Goal: Information Seeking & Learning: Learn about a topic

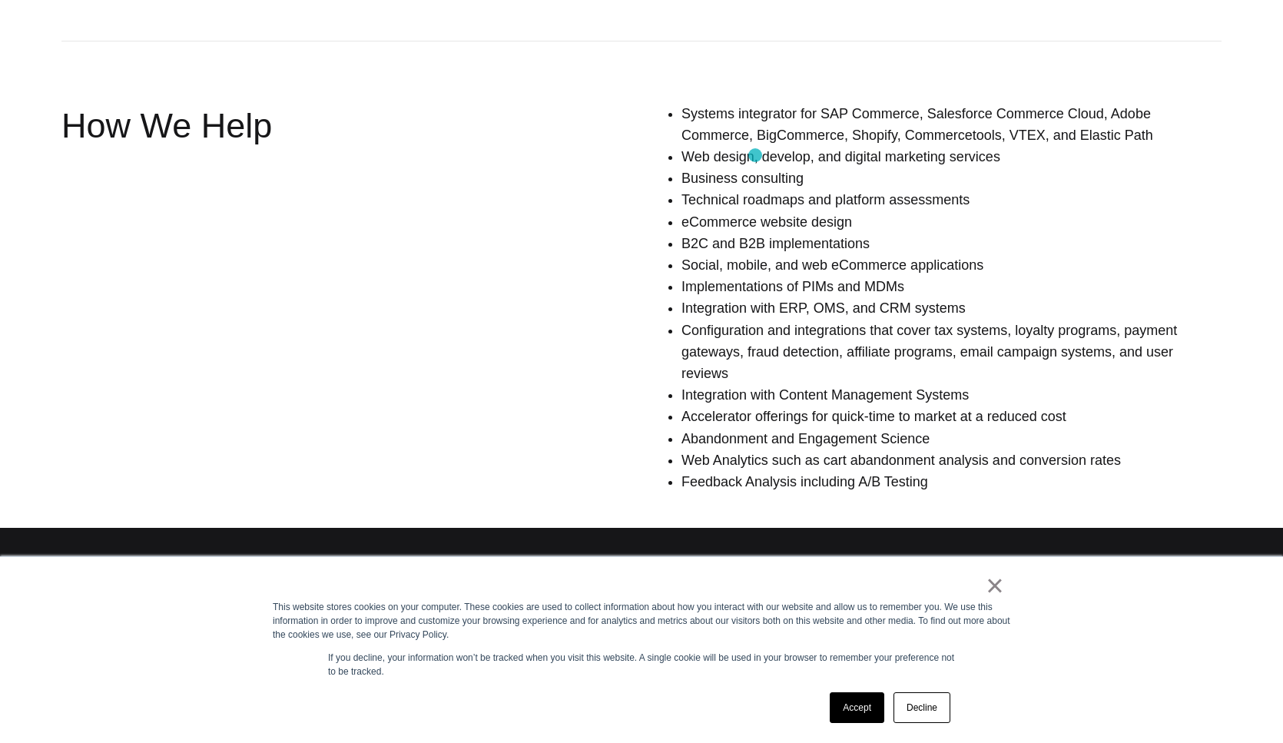
scroll to position [1106, 0]
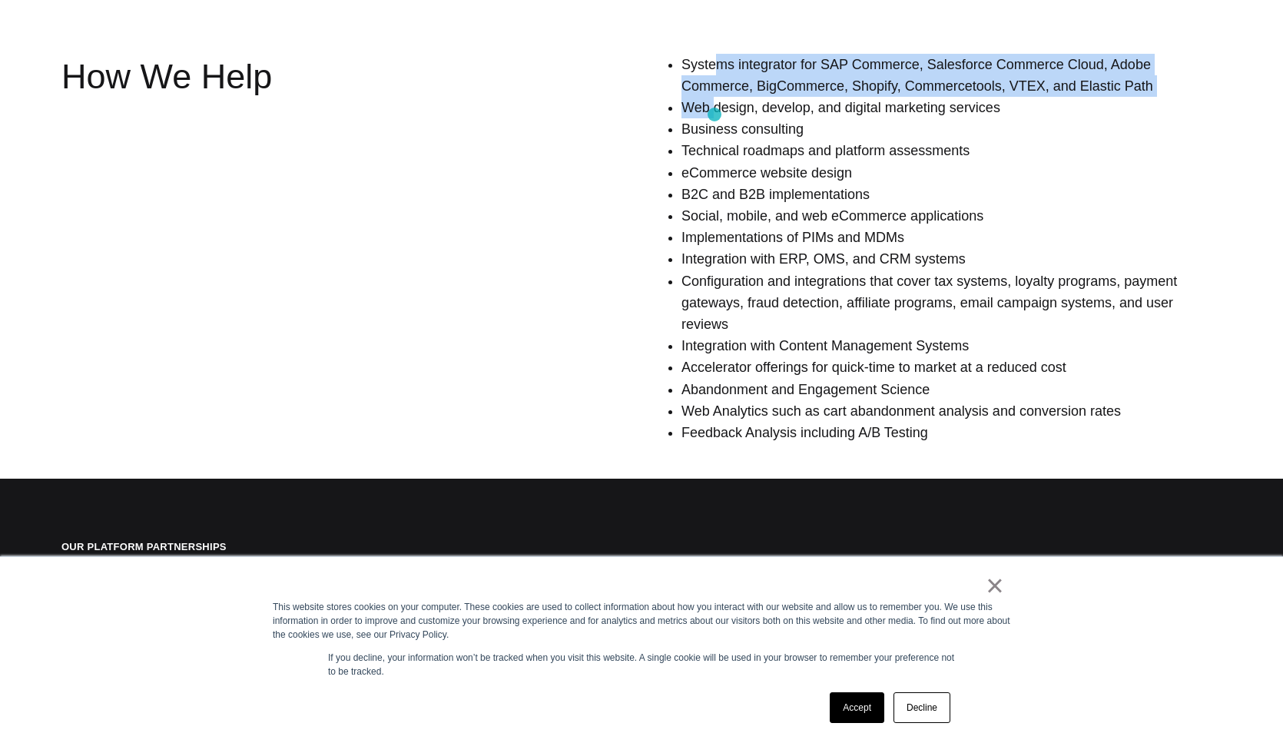
drag, startPoint x: 714, startPoint y: 57, endPoint x: 715, endPoint y: 115, distance: 57.6
click at [715, 115] on ul "Systems integrator for SAP Commerce, Salesforce Commerce Cloud, Adobe Commerce,…" at bounding box center [952, 249] width 540 height 390
drag, startPoint x: 793, startPoint y: 111, endPoint x: 792, endPoint y: 71, distance: 39.2
click at [792, 71] on ul "Systems integrator for SAP Commerce, Salesforce Commerce Cloud, Adobe Commerce,…" at bounding box center [952, 249] width 540 height 390
drag, startPoint x: 955, startPoint y: 112, endPoint x: 945, endPoint y: 51, distance: 62.3
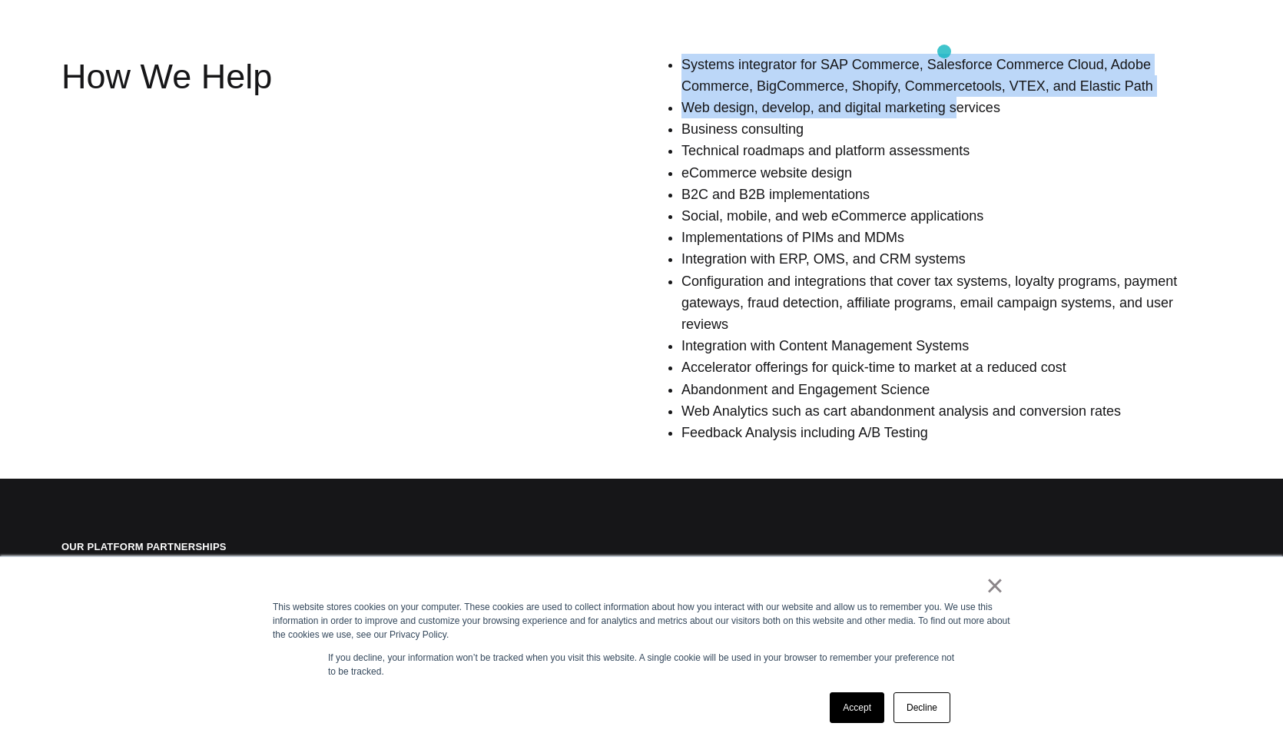
click at [945, 51] on section "Service Offerings How We Help Systems integrator for SAP Commerce, Salesforce C…" at bounding box center [641, 60] width 1283 height 792
click at [744, 84] on li "Systems integrator for SAP Commerce, Salesforce Commerce Cloud, Adobe Commerce,…" at bounding box center [952, 75] width 540 height 43
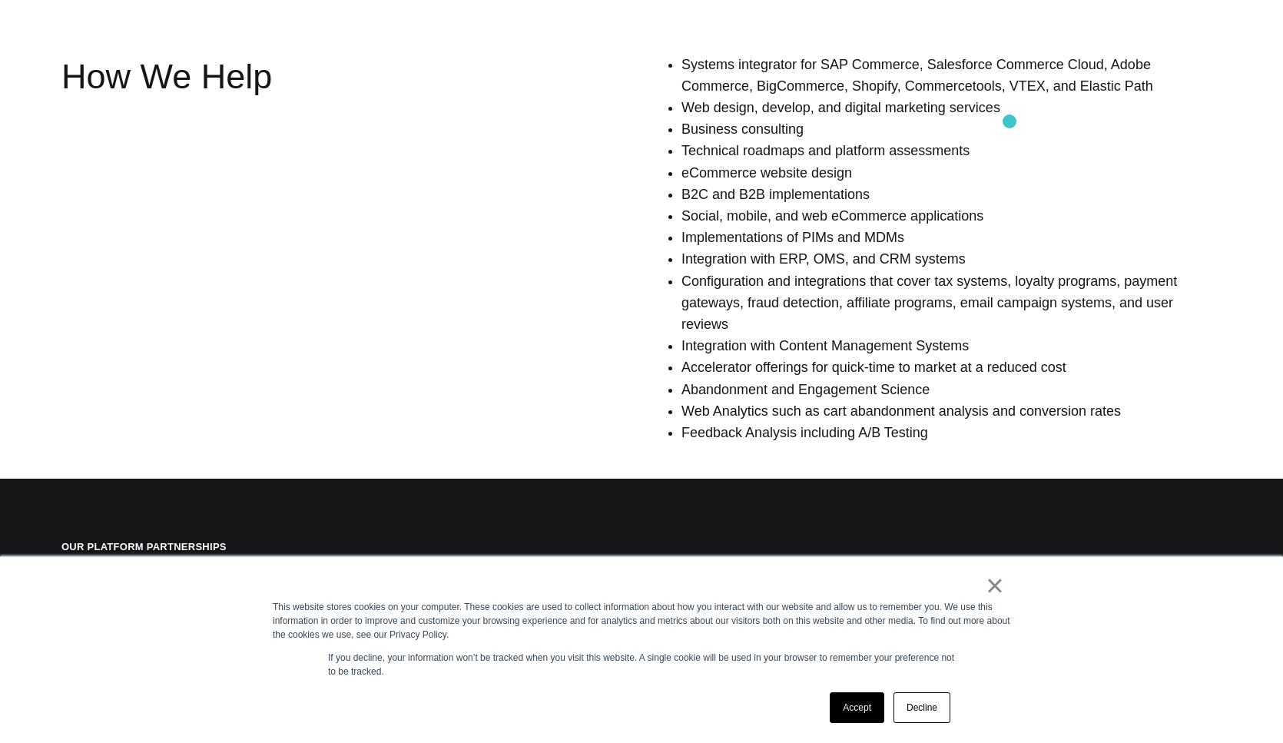
drag, startPoint x: 679, startPoint y: 69, endPoint x: 1011, endPoint y: 121, distance: 336.9
click at [1012, 121] on ul "Systems integrator for SAP Commerce, Salesforce Commerce Cloud, Adobe Commerce,…" at bounding box center [952, 249] width 540 height 390
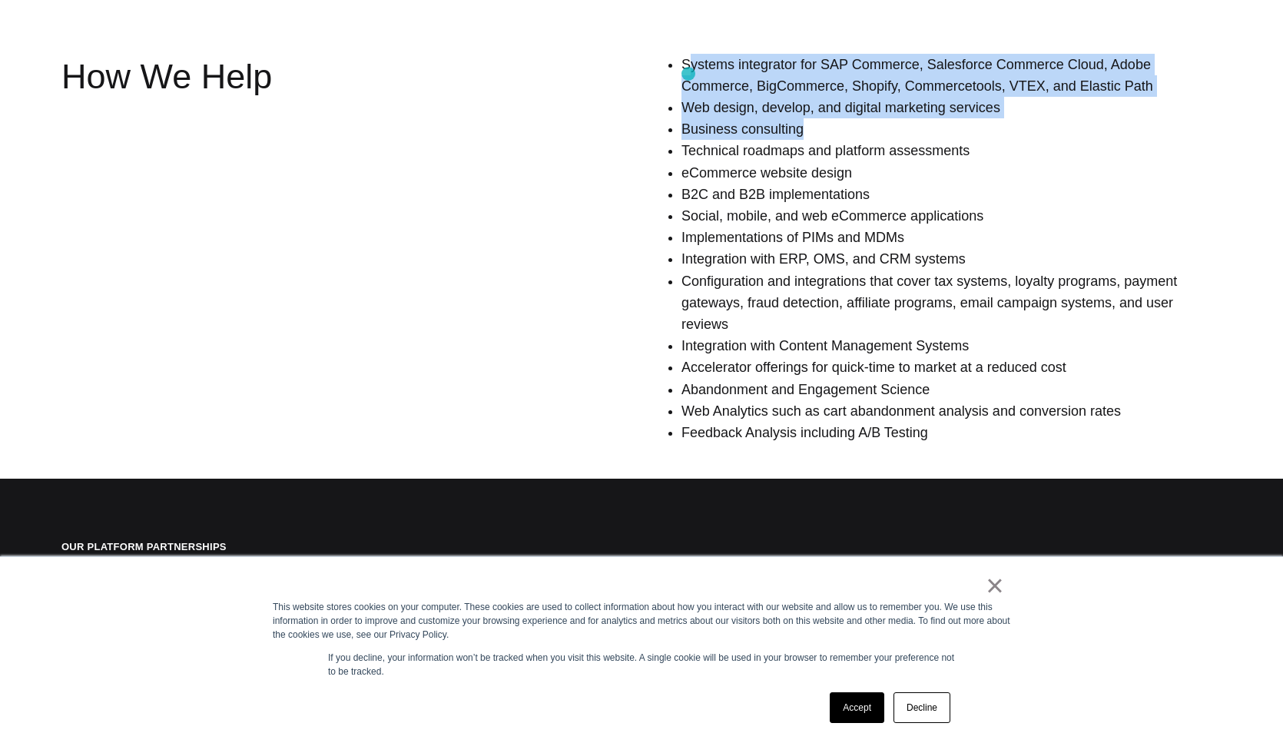
drag, startPoint x: 1011, startPoint y: 121, endPoint x: 689, endPoint y: 74, distance: 326.3
click at [689, 74] on ul "Systems integrator for SAP Commerce, Salesforce Commerce Cloud, Adobe Commerce,…" at bounding box center [952, 249] width 540 height 390
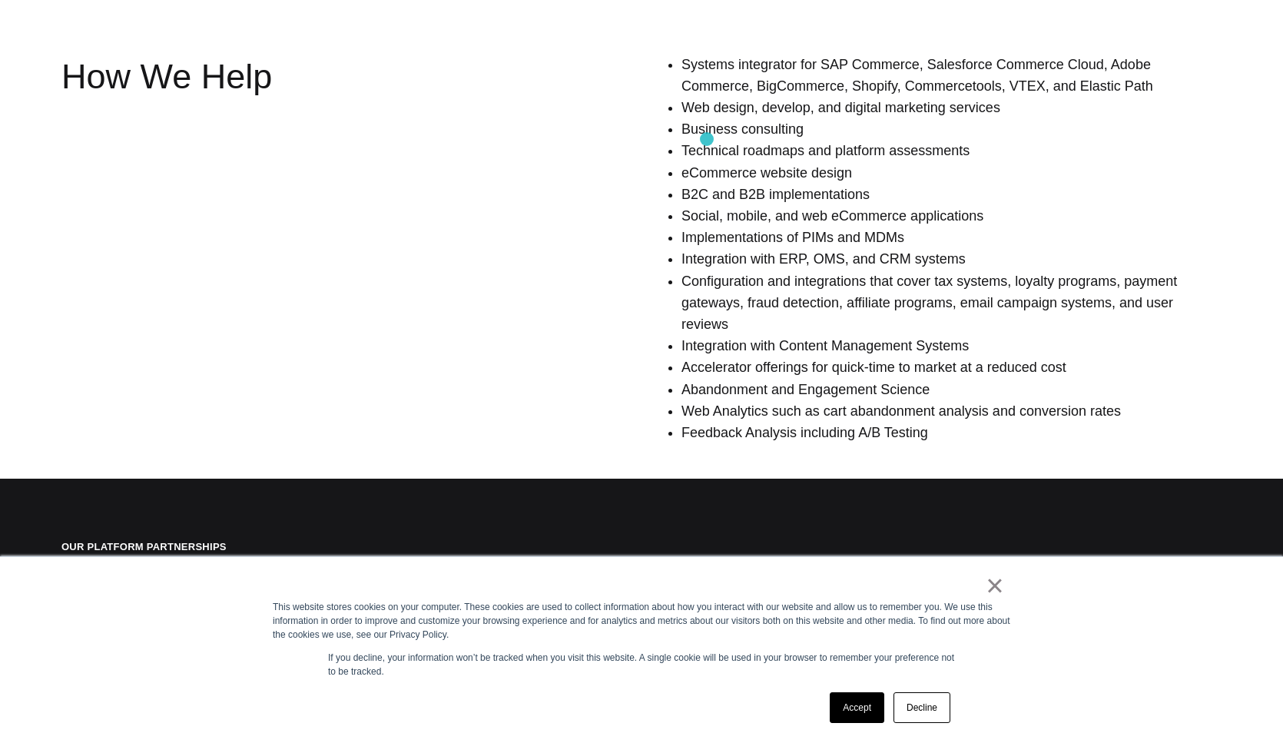
click at [708, 143] on li "Technical roadmaps and platform assessments" at bounding box center [952, 151] width 540 height 22
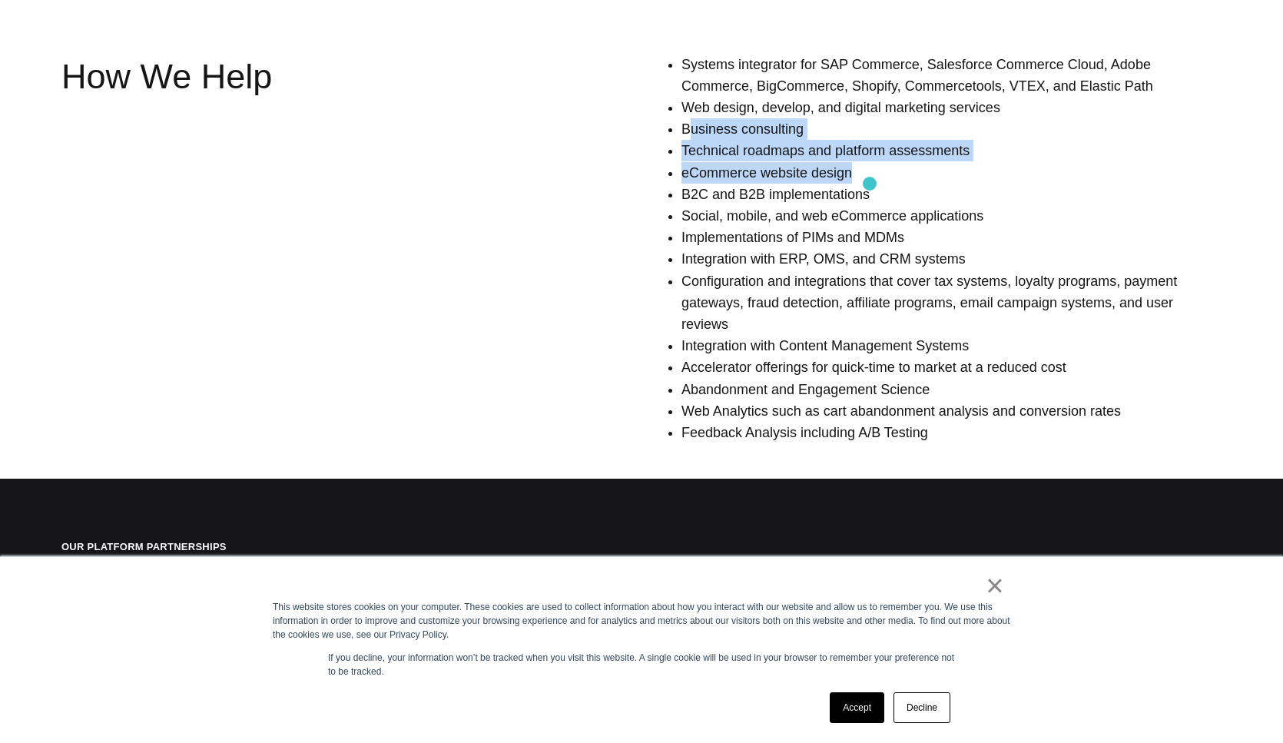
drag, startPoint x: 693, startPoint y: 129, endPoint x: 869, endPoint y: 183, distance: 184.0
click at [870, 184] on ul "Systems integrator for SAP Commerce, Salesforce Commerce Cloud, Adobe Commerce,…" at bounding box center [952, 249] width 540 height 390
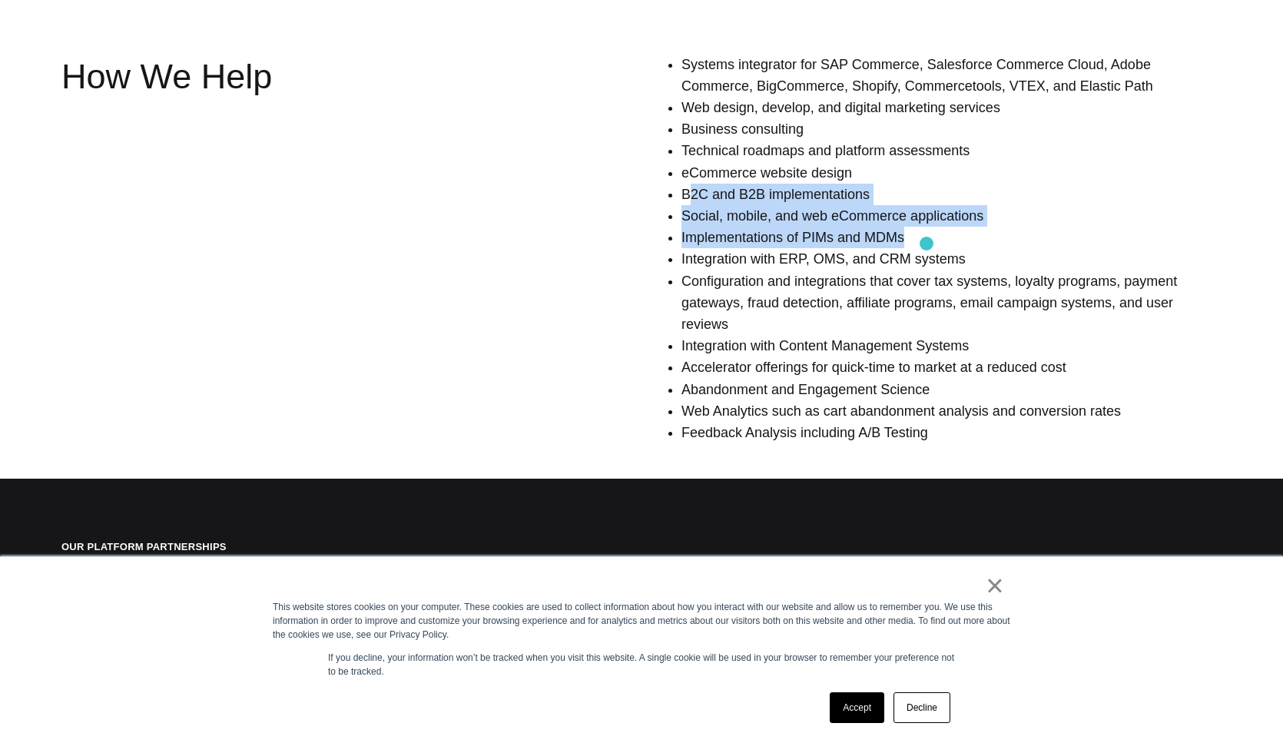
drag, startPoint x: 689, startPoint y: 196, endPoint x: 926, endPoint y: 244, distance: 242.2
click at [926, 244] on ul "Systems integrator for SAP Commerce, Salesforce Commerce Cloud, Adobe Commerce,…" at bounding box center [952, 249] width 540 height 390
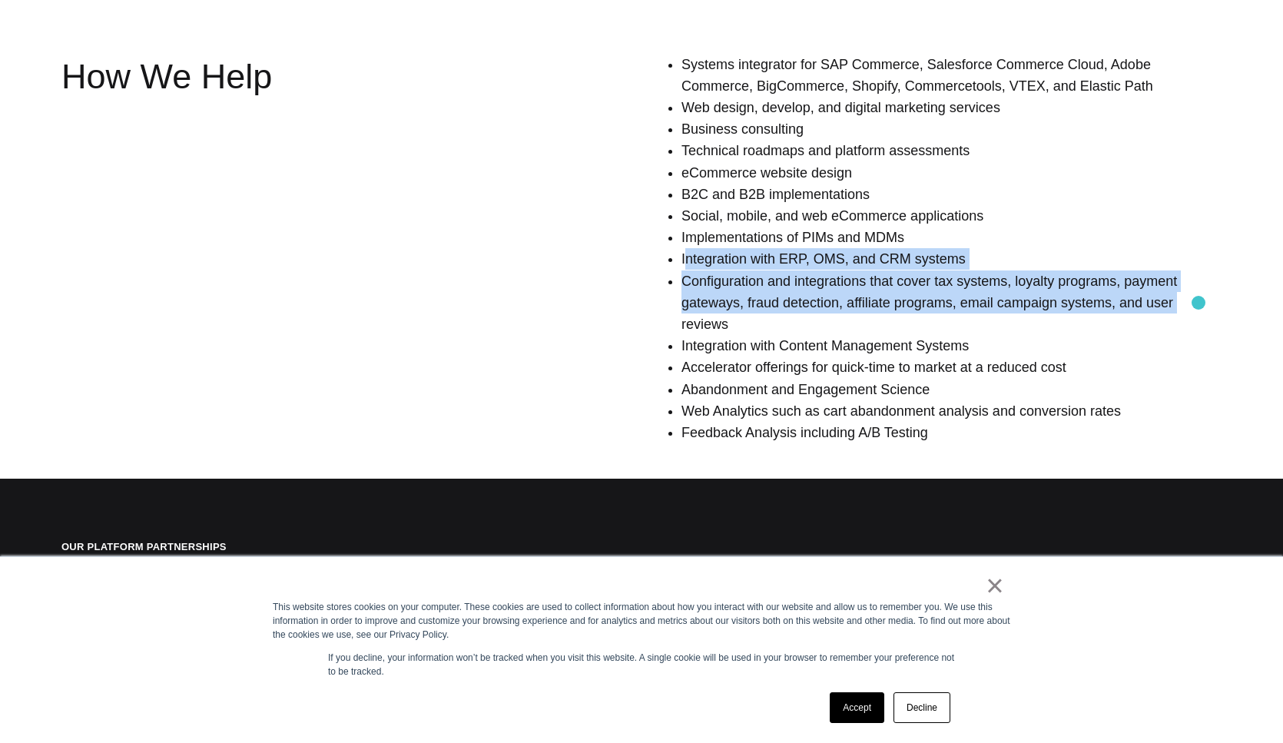
drag, startPoint x: 688, startPoint y: 258, endPoint x: 1199, endPoint y: 303, distance: 513.0
click at [1199, 303] on ul "Systems integrator for SAP Commerce, Salesforce Commerce Cloud, Adobe Commerce,…" at bounding box center [952, 249] width 540 height 390
click at [1199, 303] on li "Configuration and integrations that cover tax systems, loyalty programs, paymen…" at bounding box center [952, 303] width 540 height 65
drag, startPoint x: 1175, startPoint y: 303, endPoint x: 594, endPoint y: 265, distance: 582.2
click at [594, 265] on div "Systems integrator for SAP Commerce, Salesforce Commerce Cloud, Adobe Commerce,…" at bounding box center [890, 255] width 664 height 402
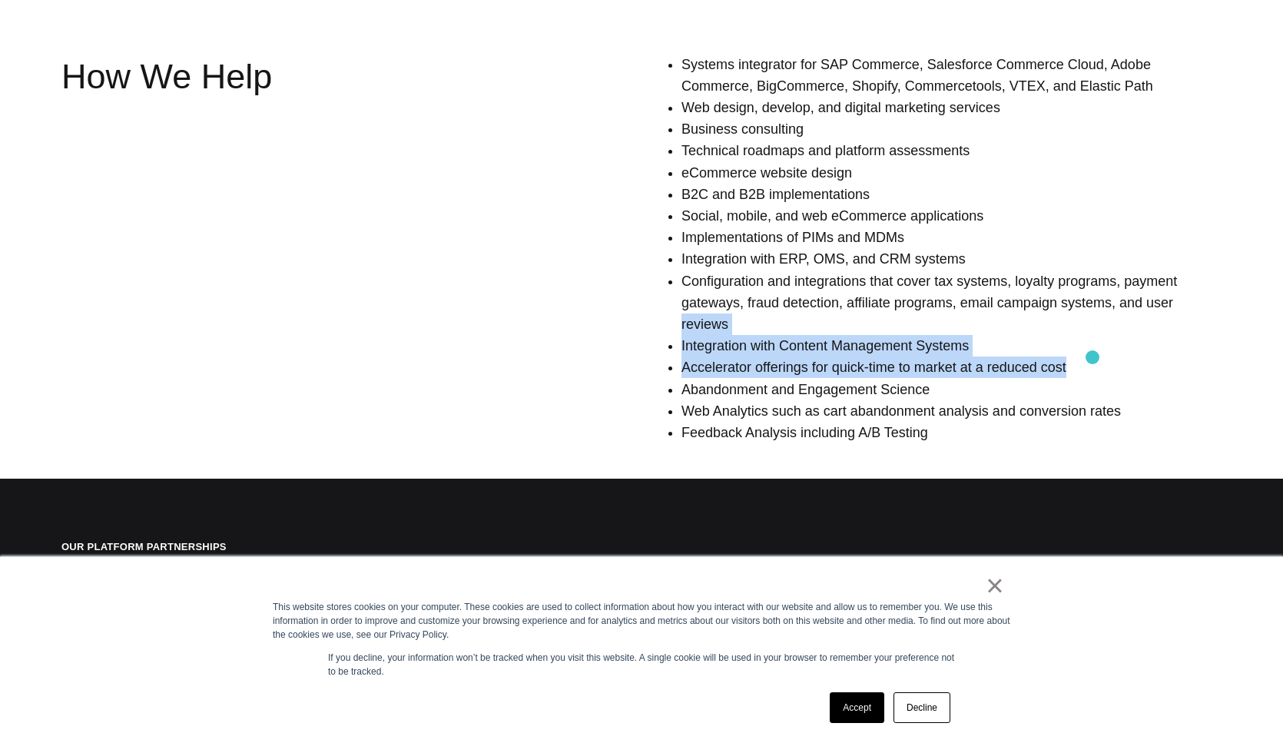
drag, startPoint x: 680, startPoint y: 326, endPoint x: 1094, endPoint y: 357, distance: 414.7
click at [1094, 357] on div "Systems integrator for SAP Commerce, Salesforce Commerce Cloud, Adobe Commerce,…" at bounding box center [890, 255] width 664 height 402
click at [1094, 357] on li "Accelerator offerings for quick-time to market at a reduced cost" at bounding box center [952, 368] width 540 height 22
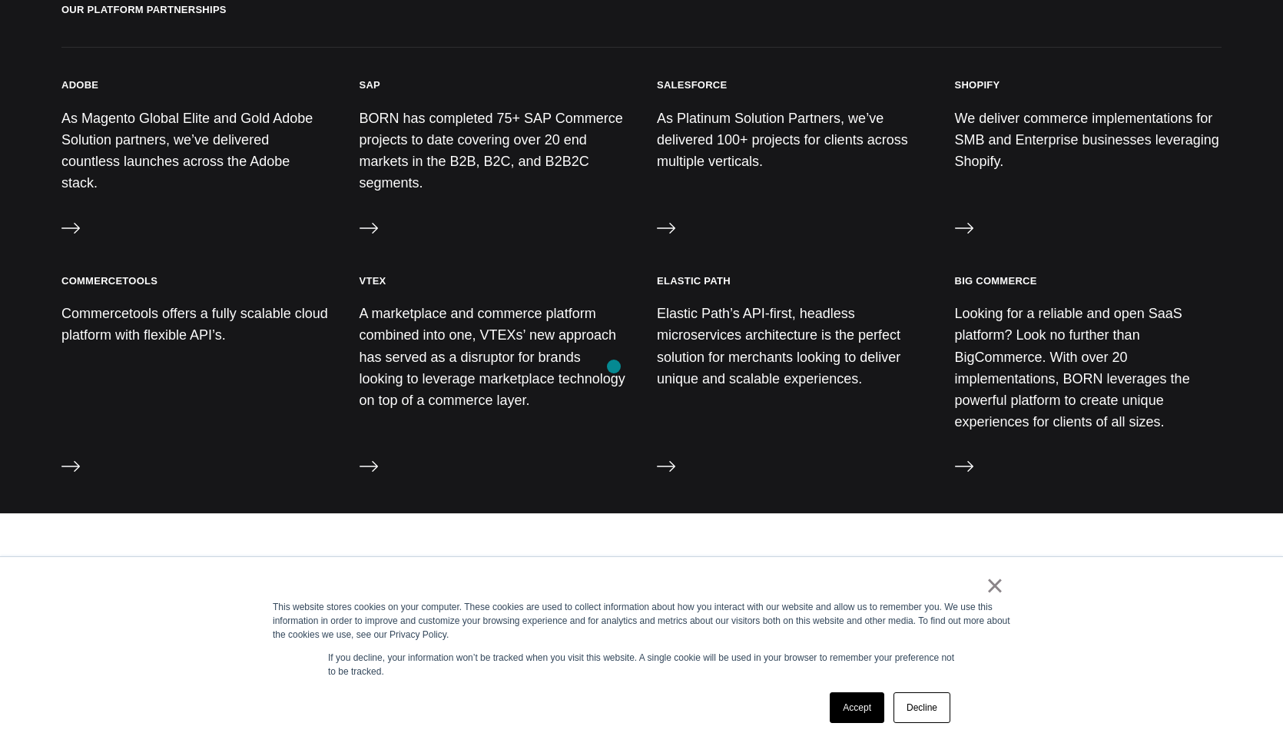
scroll to position [1594, 0]
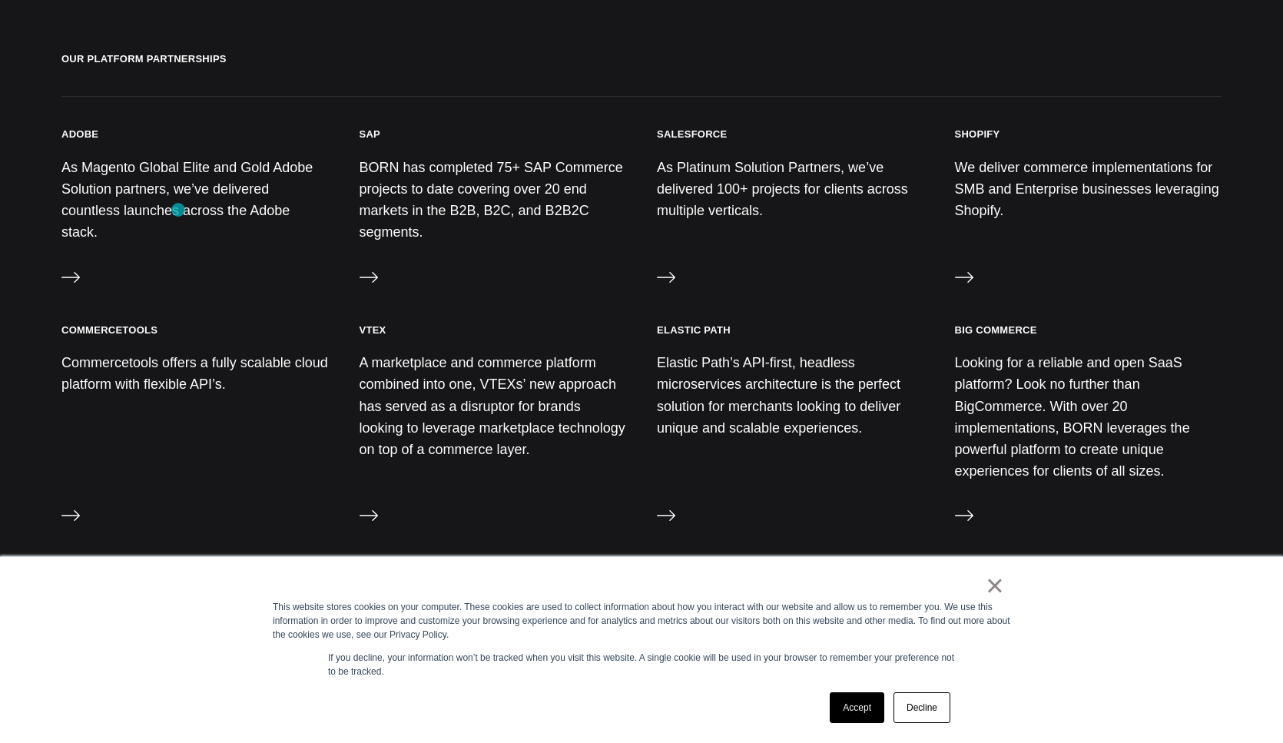
click at [178, 210] on p "As Magento Global Elite and Gold Adobe Solution partners, we’ve delivered count…" at bounding box center [194, 200] width 267 height 87
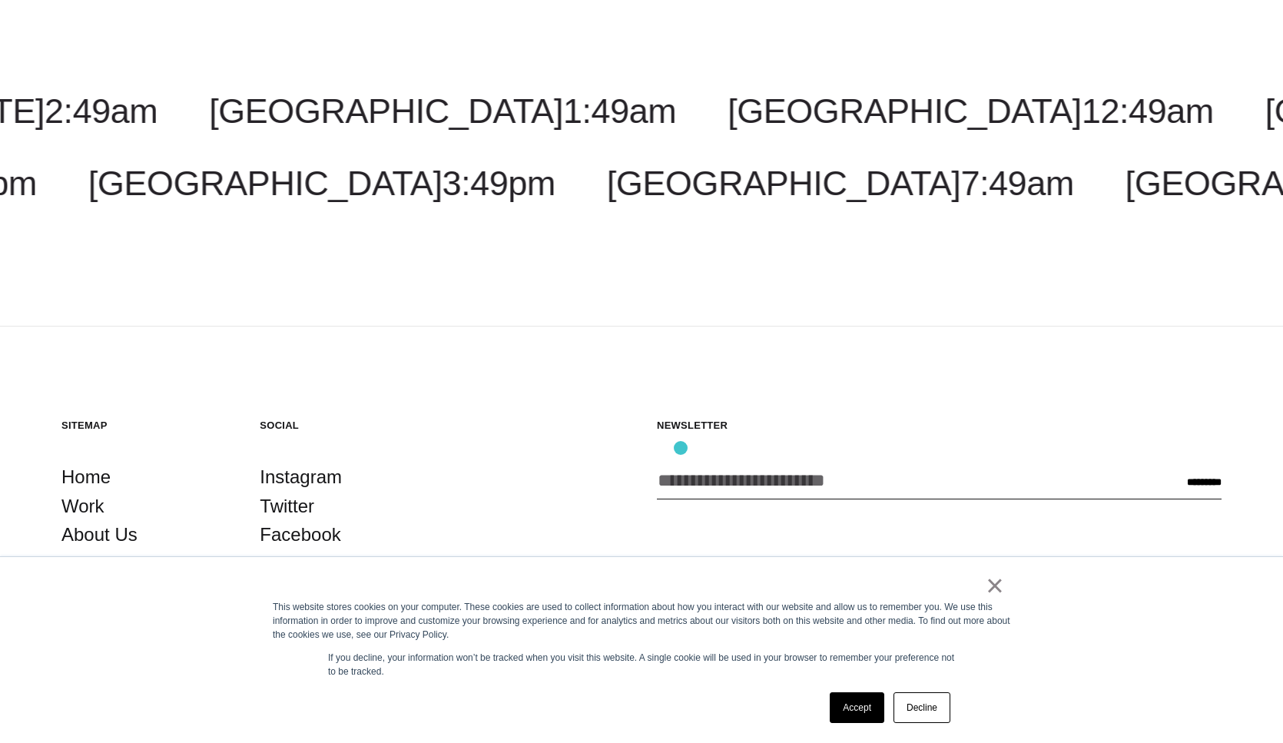
scroll to position [2282, 0]
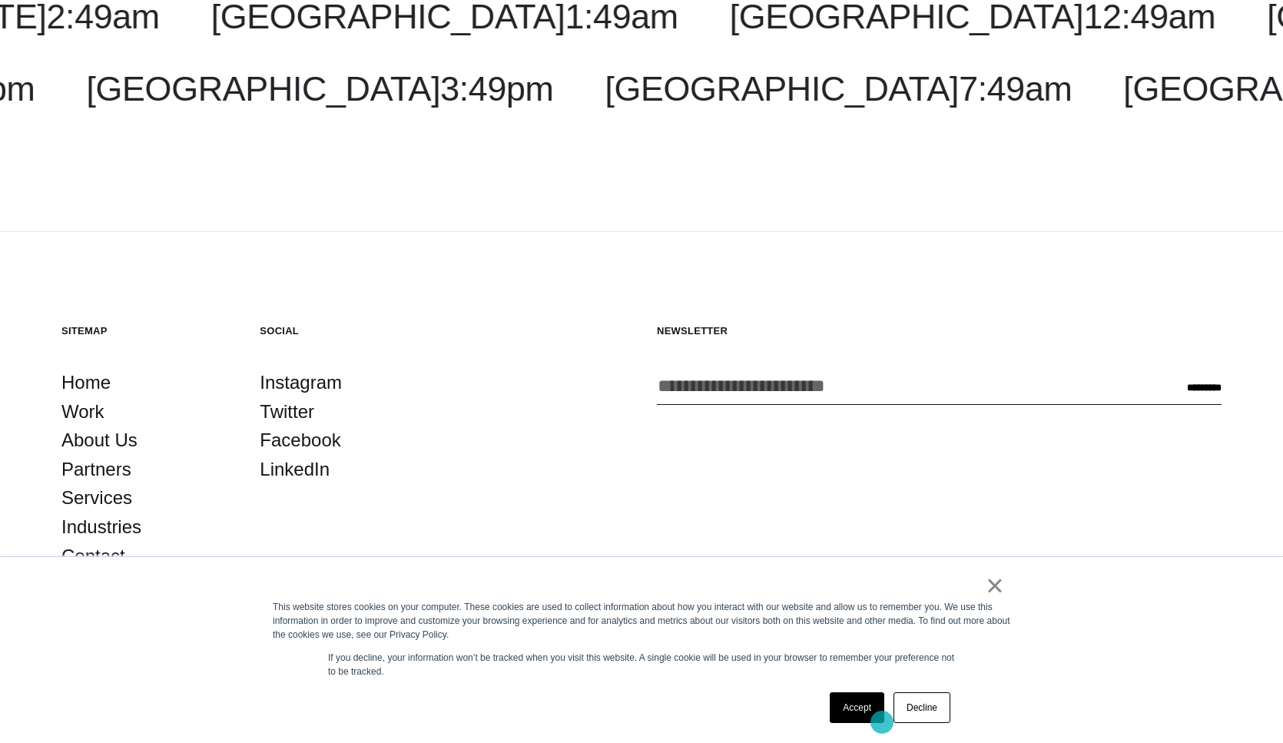
click at [885, 732] on div "× This website stores cookies on your computer. These cookies are used to colle…" at bounding box center [641, 650] width 769 height 186
click at [868, 726] on div "Accept Decline" at bounding box center [890, 708] width 130 height 40
click at [868, 716] on link "Accept" at bounding box center [857, 707] width 55 height 31
